Goal: Information Seeking & Learning: Find specific fact

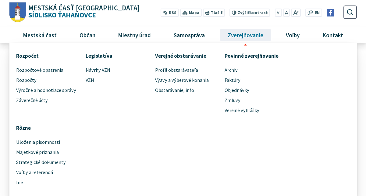
click at [238, 35] on span "Zverejňovanie" at bounding box center [245, 35] width 40 height 16
click at [229, 97] on span "Zmluvy" at bounding box center [233, 100] width 16 height 10
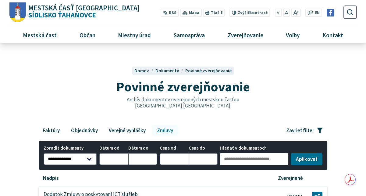
click at [231, 155] on input "Hľadať v dokumentoch" at bounding box center [254, 159] width 69 height 12
type input "**********"
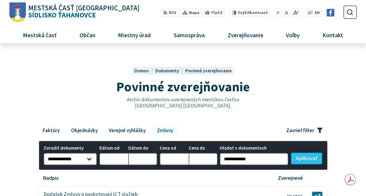
click at [305, 158] on button "Aplikovať vybrané filtre" at bounding box center [307, 158] width 32 height 12
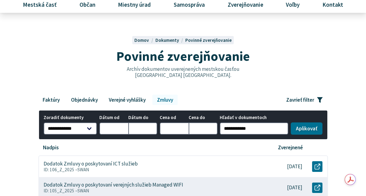
scroll to position [61, 0]
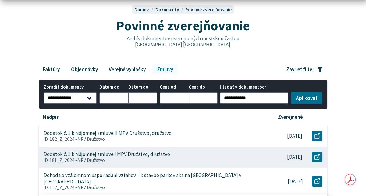
scroll to position [122, 0]
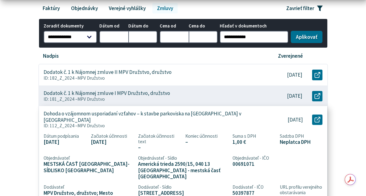
click at [152, 113] on p "Dohoda o vzájomnom usporiadaní vzťahov – k stavbe parkoviska na Berlínskej ulic…" at bounding box center [152, 116] width 216 height 12
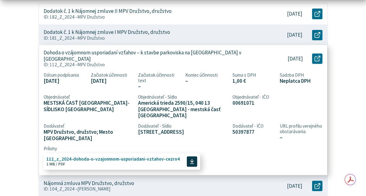
click at [104, 156] on span "112_z_2024-dohoda-o-vzajomnom-usporiadani-vztahov-cezro4" at bounding box center [113, 158] width 134 height 5
